Goal: Task Accomplishment & Management: Manage account settings

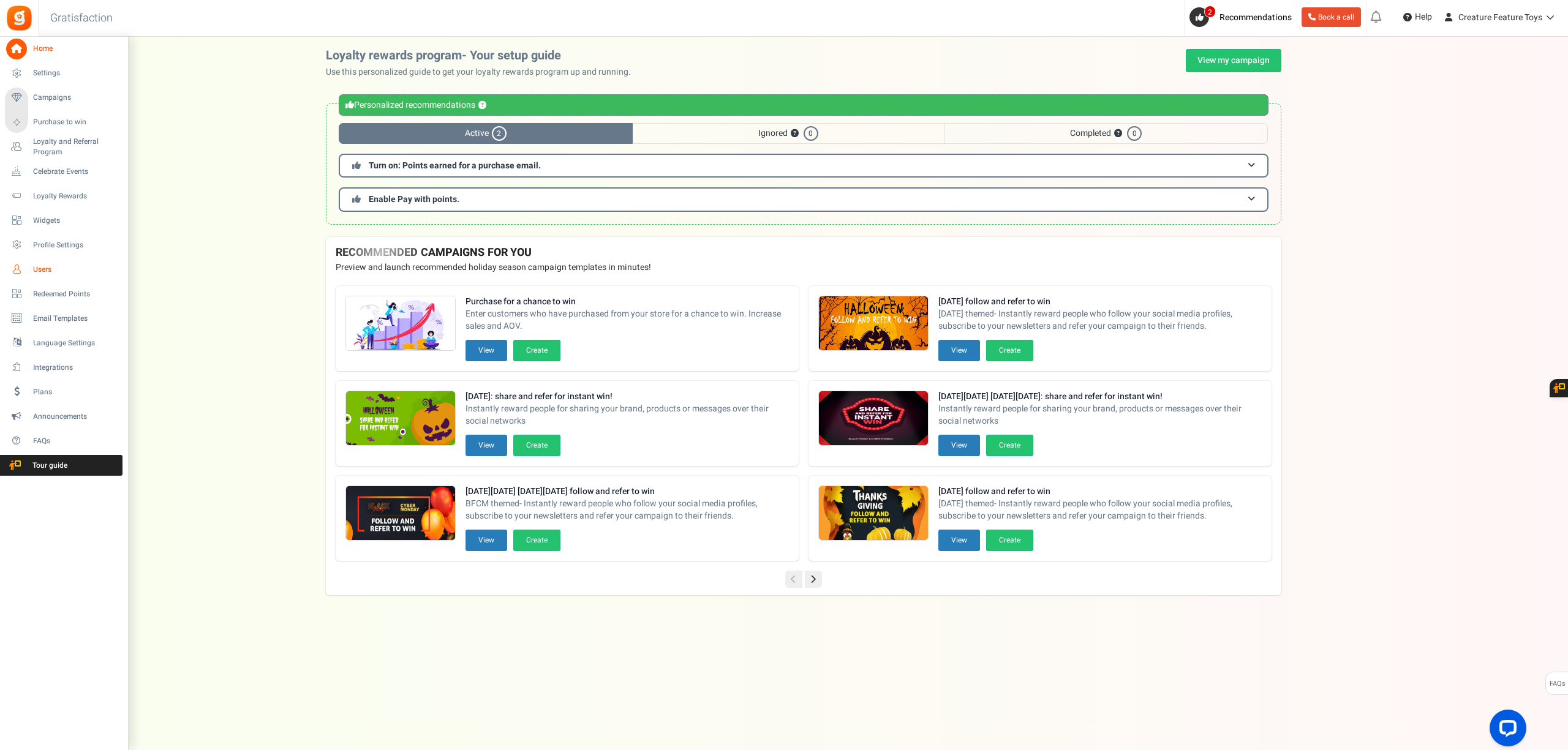
click at [46, 265] on span "Users" at bounding box center [76, 269] width 85 height 11
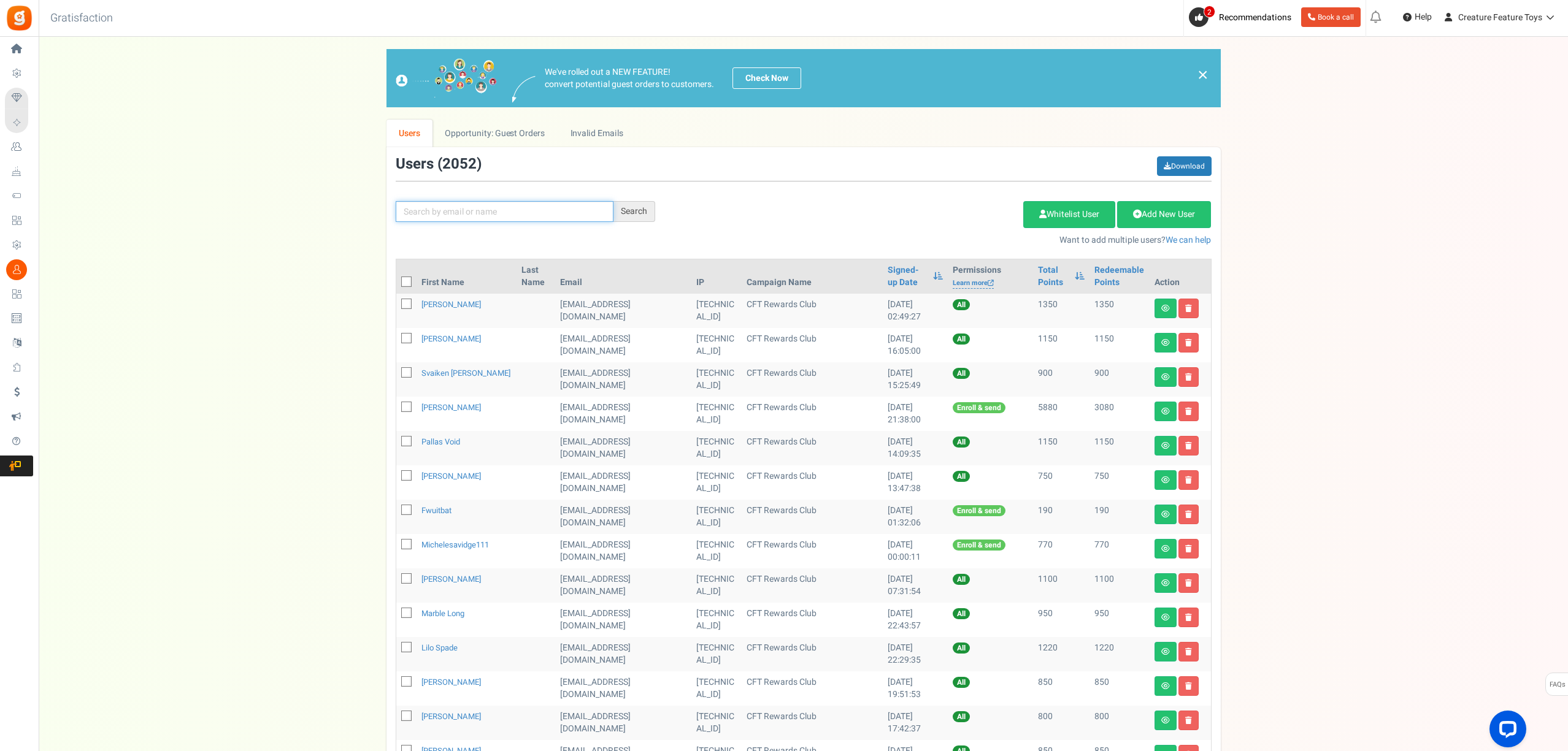
click at [442, 210] on input "text" at bounding box center [504, 211] width 218 height 21
paste input "[EMAIL_ADDRESS][DOMAIN_NAME]"
type input "[EMAIL_ADDRESS][DOMAIN_NAME]"
click at [649, 214] on div "Search" at bounding box center [634, 211] width 41 height 21
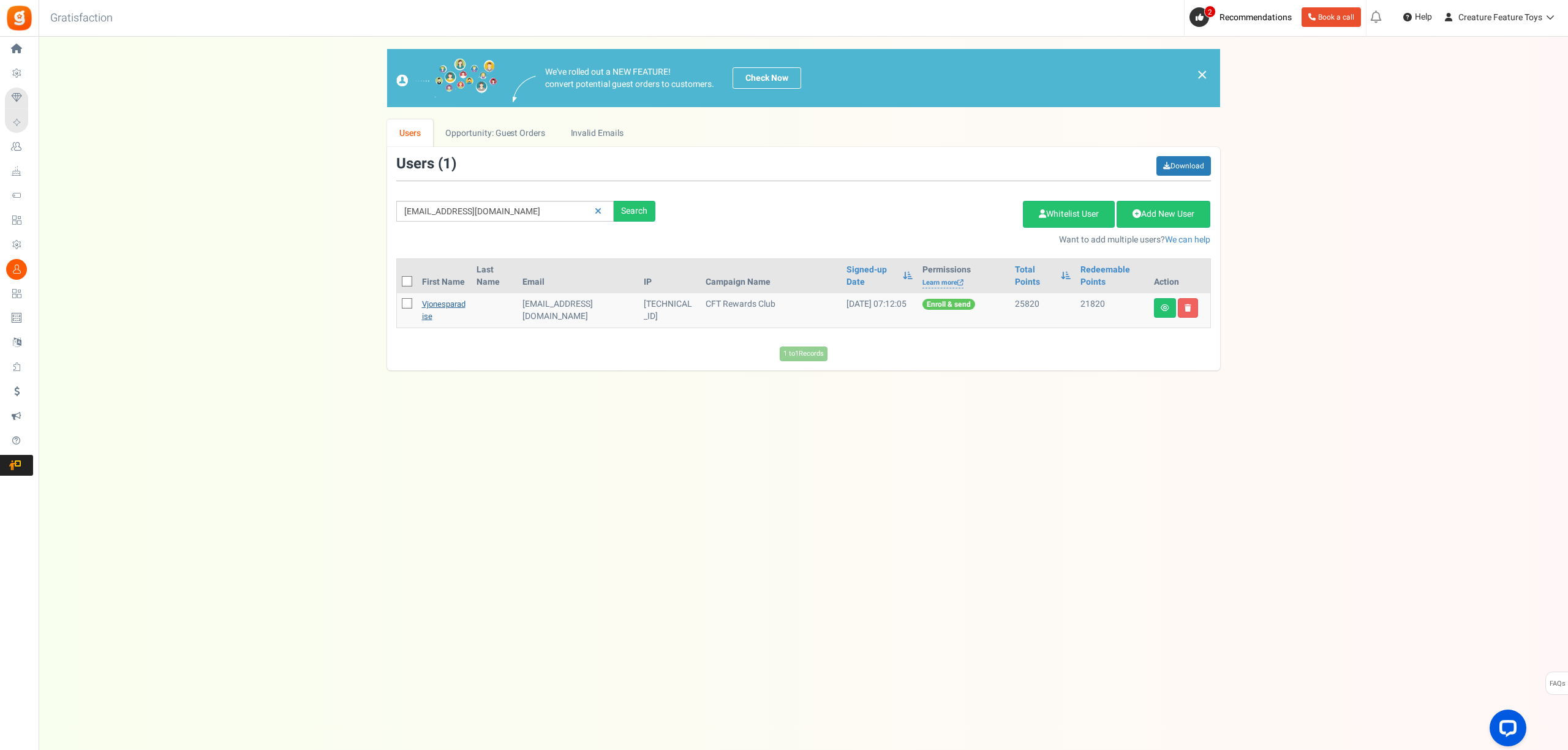
click at [453, 310] on link "vjonesparadise" at bounding box center [443, 311] width 43 height 24
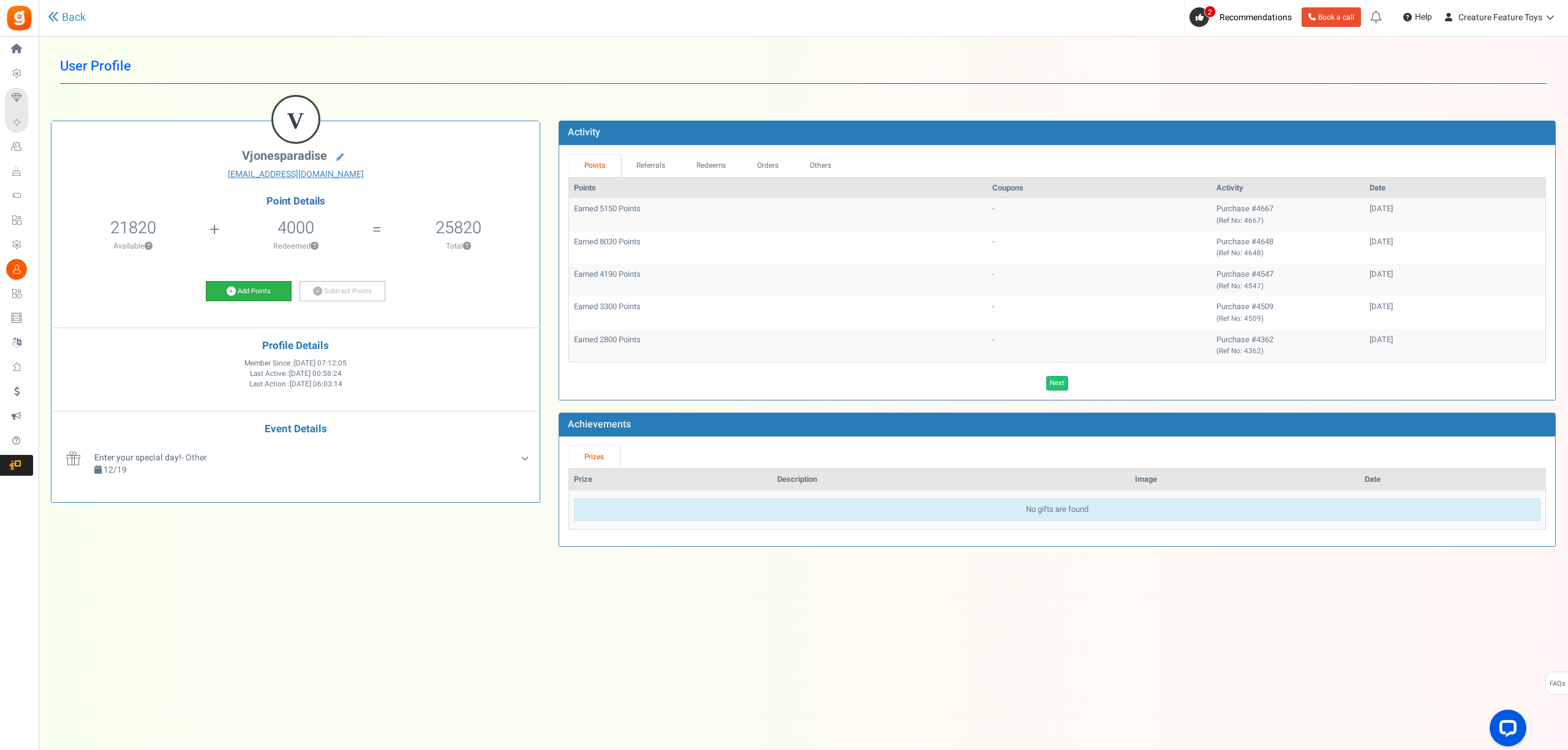
click at [273, 298] on link "Add Points" at bounding box center [249, 291] width 85 height 21
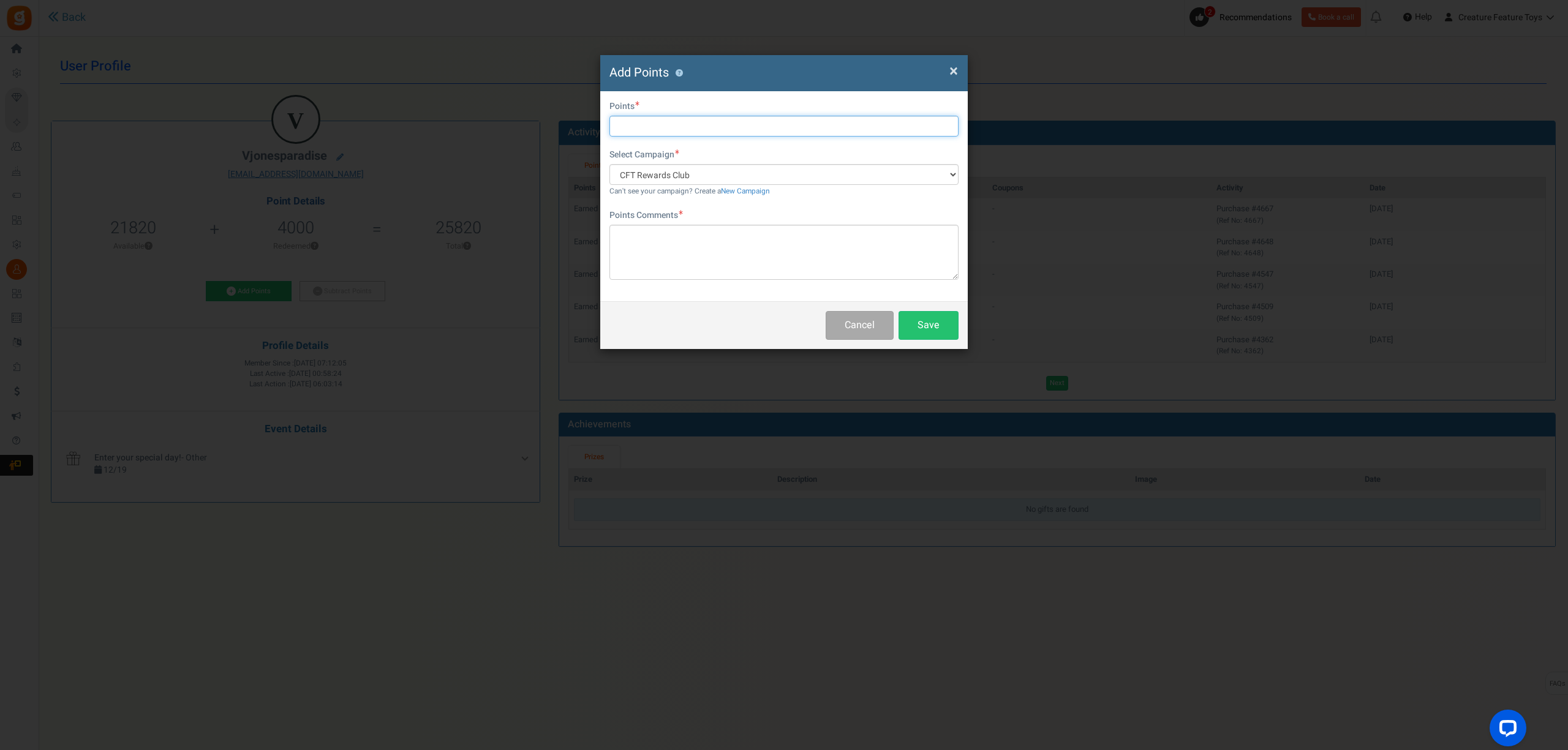
click at [628, 127] on input "text" at bounding box center [784, 126] width 349 height 21
type input "1000"
click at [704, 235] on textarea at bounding box center [784, 252] width 349 height 55
type textarea "Level 10 in Discord!"
click at [942, 328] on button "Save" at bounding box center [928, 325] width 60 height 28
